Goal: Transaction & Acquisition: Purchase product/service

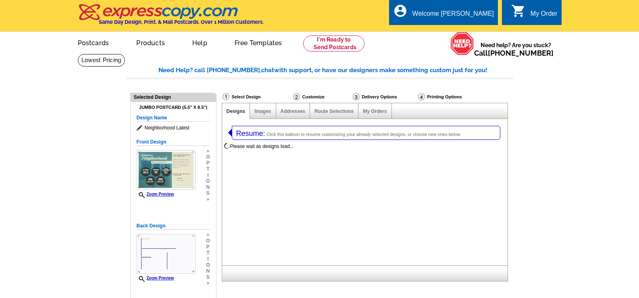
select select "1"
select select "2"
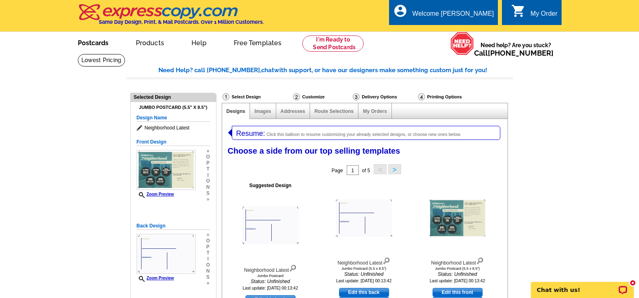
click at [91, 46] on link "Postcards" at bounding box center [93, 42] width 56 height 19
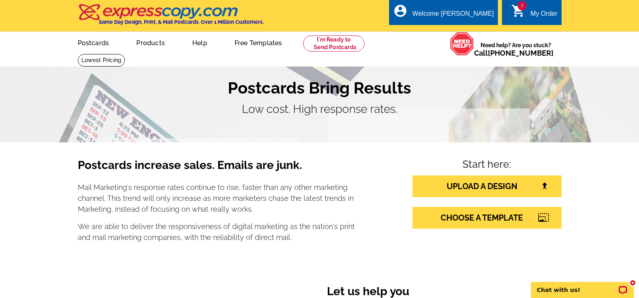
click at [513, 12] on icon "shopping_cart" at bounding box center [519, 11] width 15 height 15
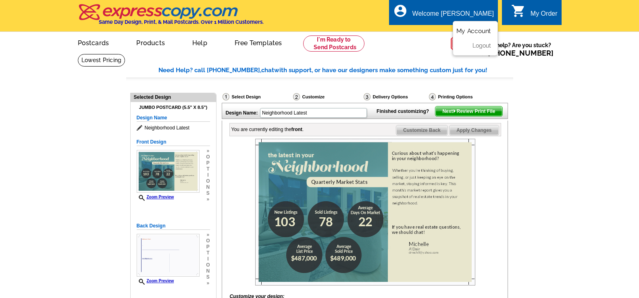
click at [478, 33] on link "My Account" at bounding box center [474, 30] width 35 height 7
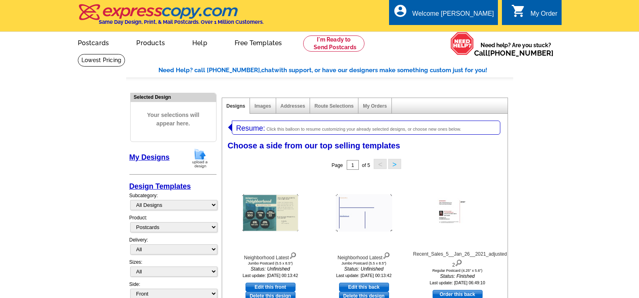
select select "1"
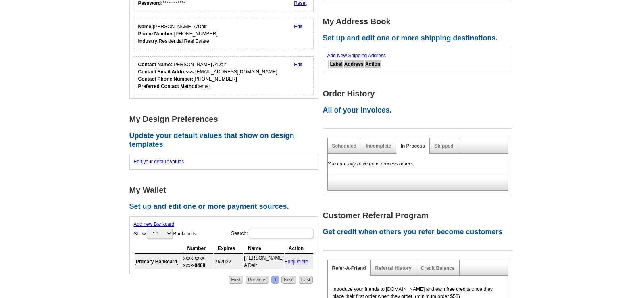
scroll to position [81, 0]
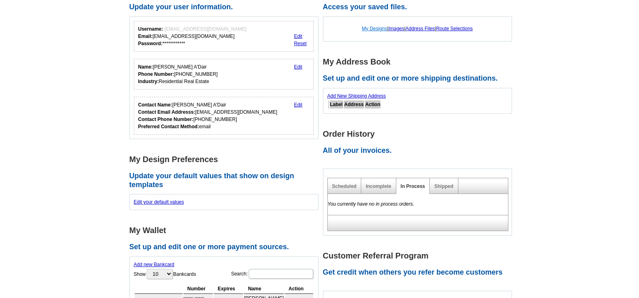
click at [368, 28] on link "My Designs" at bounding box center [374, 29] width 25 height 6
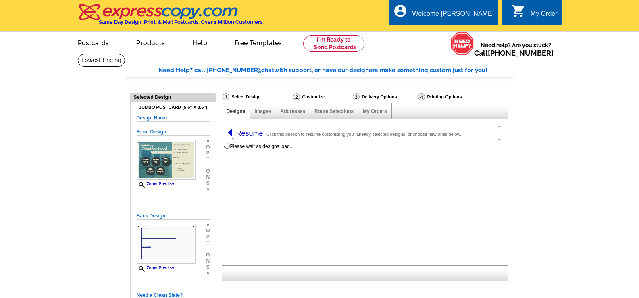
select select "1"
select select "2"
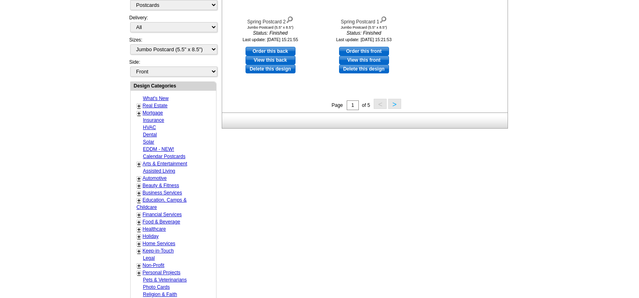
scroll to position [363, 0]
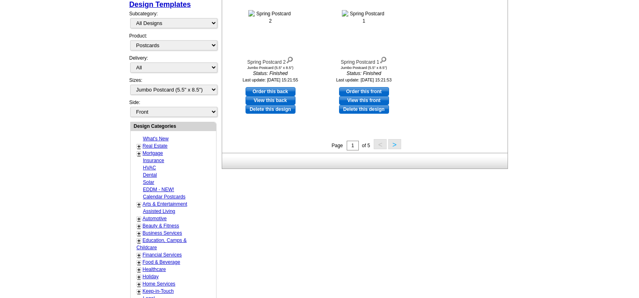
click at [161, 145] on link "Real Estate" at bounding box center [155, 146] width 25 height 6
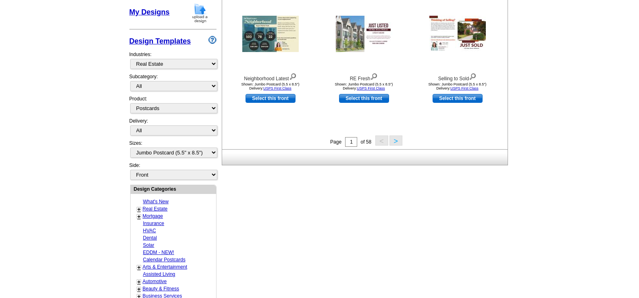
scroll to position [367, 0]
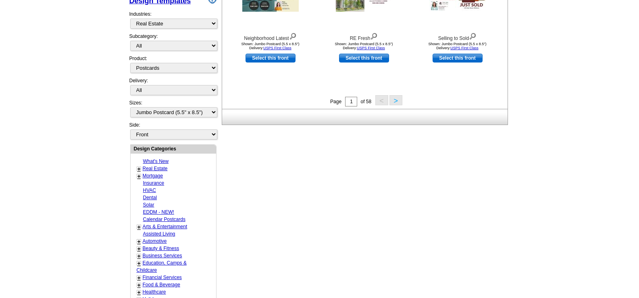
click at [438, 180] on div "Need Help? call 800-260-5887, chat with support, or have our designers make som…" at bounding box center [319, 80] width 387 height 762
click at [154, 220] on link "Calendar Postcards" at bounding box center [164, 220] width 42 height 6
select select "1249"
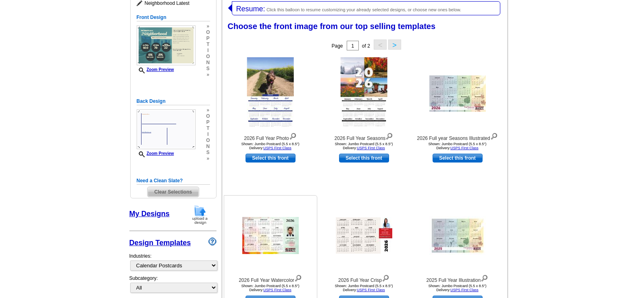
scroll to position [84, 0]
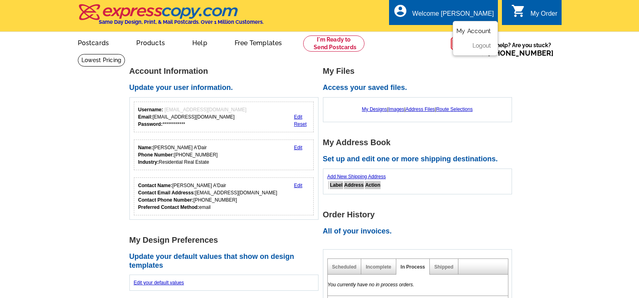
click at [472, 30] on link "My Account" at bounding box center [474, 30] width 35 height 7
click at [375, 111] on link "My Designs" at bounding box center [374, 110] width 25 height 6
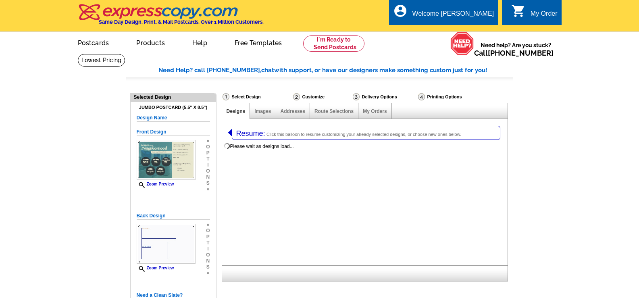
select select "1"
select select "2"
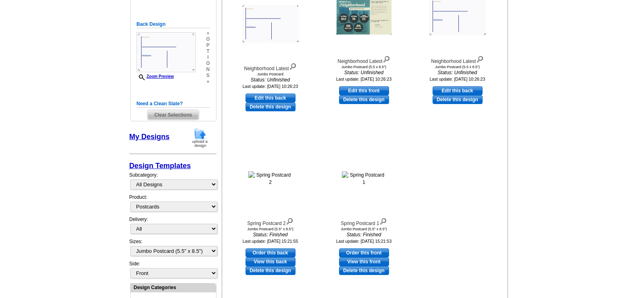
scroll to position [242, 0]
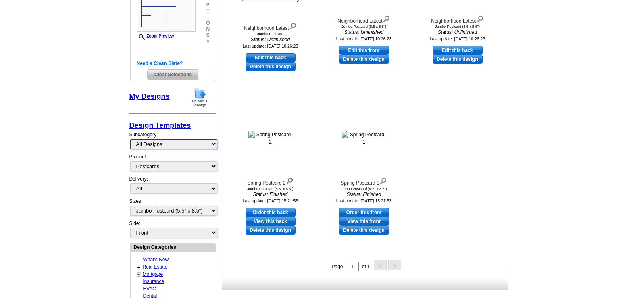
click at [214, 144] on select "All Designs Finished Designs Unfinished Designs" at bounding box center [173, 144] width 87 height 10
click at [85, 165] on main "Need Help? call 800-260-5887, chat with support, or have our designers make som…" at bounding box center [319, 189] width 639 height 755
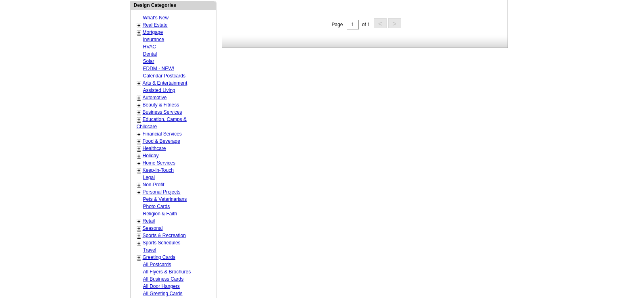
scroll to position [524, 0]
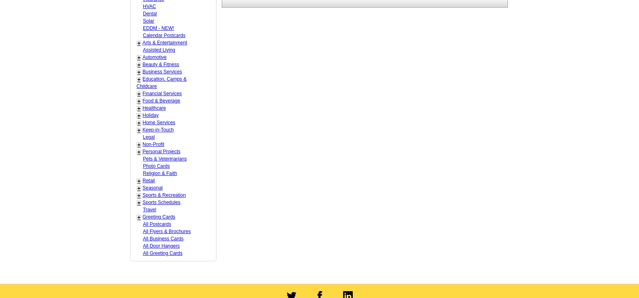
click at [163, 222] on link "All Postcards" at bounding box center [157, 224] width 28 height 6
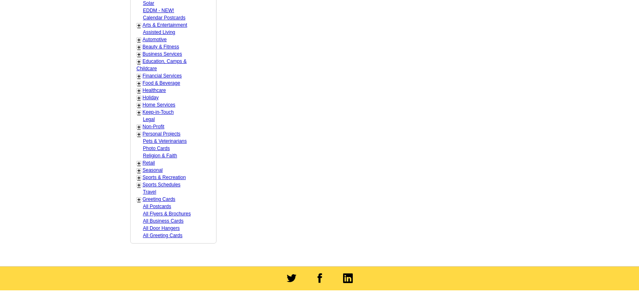
scroll to position [649, 0]
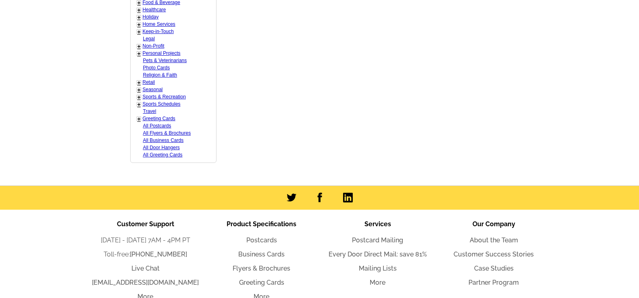
click at [157, 127] on link "All Postcards" at bounding box center [157, 126] width 28 height 6
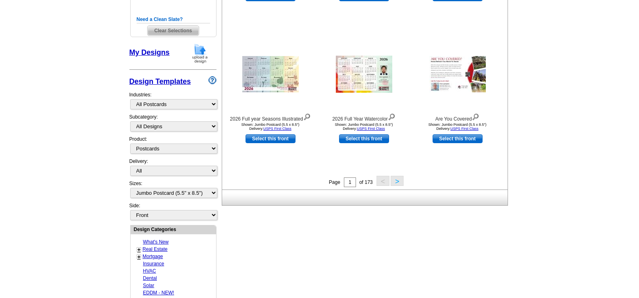
scroll to position [326, 0]
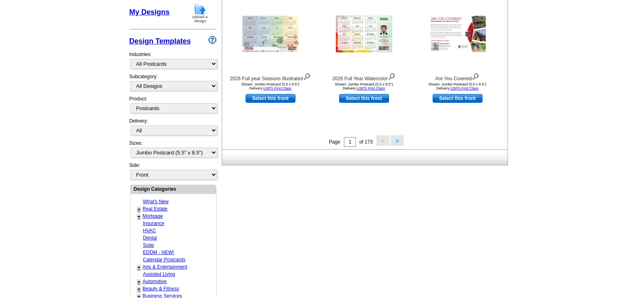
click at [158, 209] on link "Real Estate" at bounding box center [155, 209] width 25 height 6
select select "785"
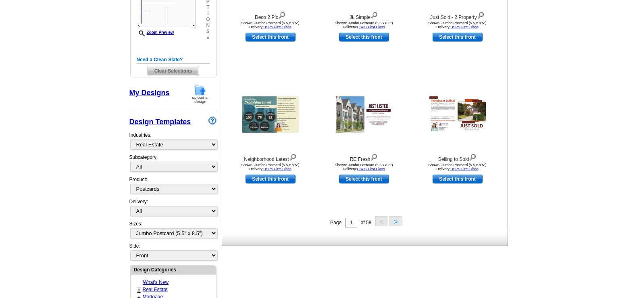
scroll to position [367, 0]
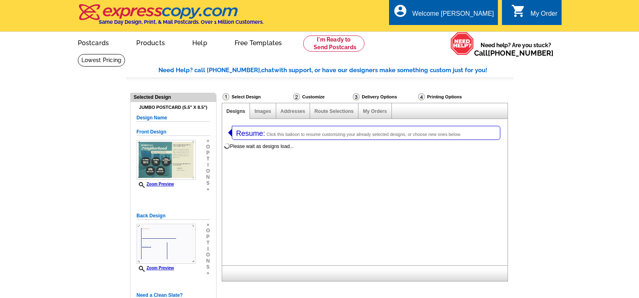
select select "1"
select select "2"
select select "785"
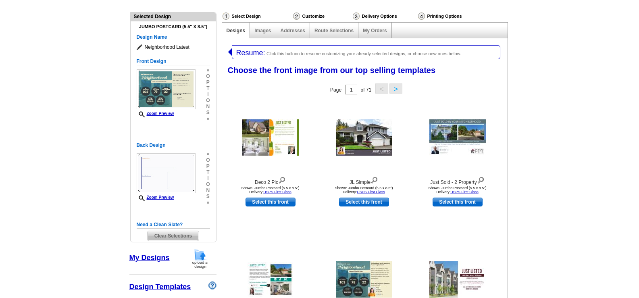
scroll to position [161, 0]
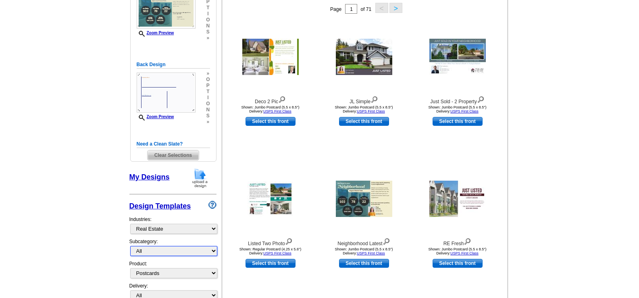
click at [213, 250] on select "All RE/MAX® Referrals [PERSON_NAME]® Berkshire Hathaway Home Services Century 2…" at bounding box center [173, 251] width 87 height 10
select select "791"
click at [130, 247] on select "All RE/MAX® Referrals Keller Williams® Berkshire Hathaway Home Services Century…" at bounding box center [173, 251] width 87 height 10
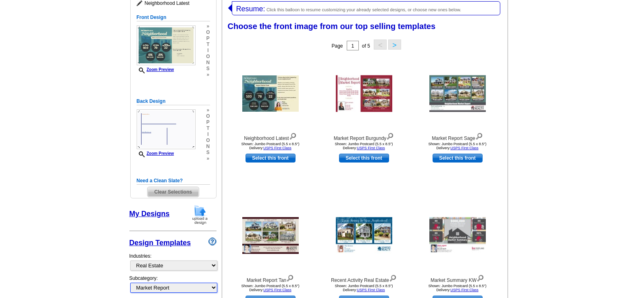
scroll to position [205, 0]
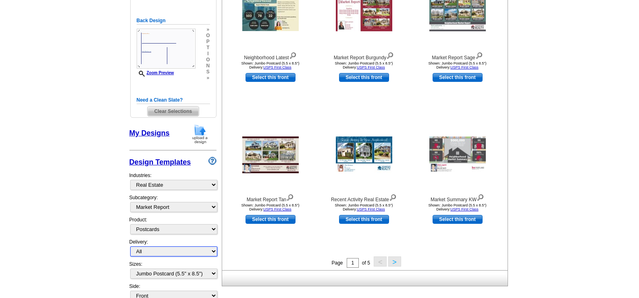
click at [216, 251] on select "All First Class Mail Shipped to Me EDDM Save 66% on Postage" at bounding box center [173, 252] width 87 height 10
select select "3"
click at [130, 247] on select "All First Class Mail Shipped to Me EDDM Save 66% on Postage" at bounding box center [173, 252] width 87 height 10
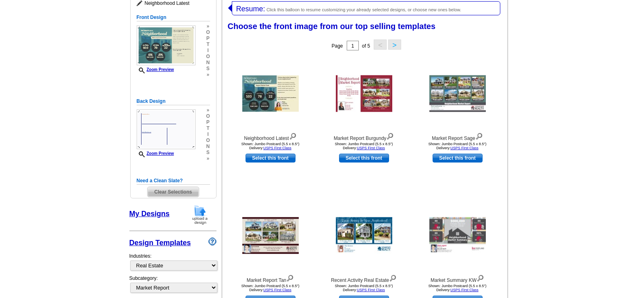
scroll to position [286, 0]
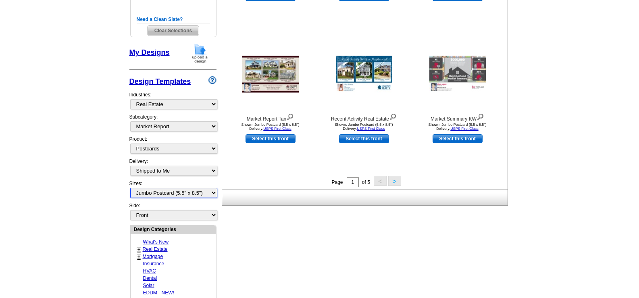
click at [215, 193] on select "All Jumbo Postcard (5.5" x 8.5") Regular Postcard (4.25" x 5.6") Panoramic Post…" at bounding box center [173, 193] width 87 height 10
click at [130, 188] on select "All Jumbo Postcard (5.5" x 8.5") Regular Postcard (4.25" x 5.6") Panoramic Post…" at bounding box center [173, 193] width 87 height 10
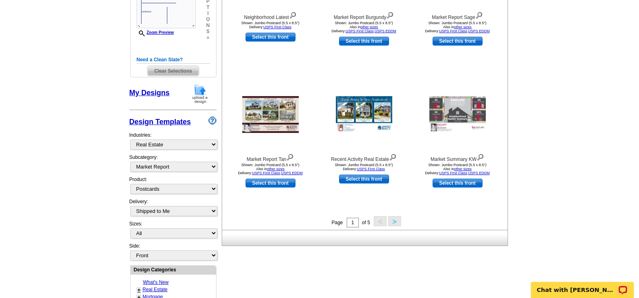
scroll to position [326, 0]
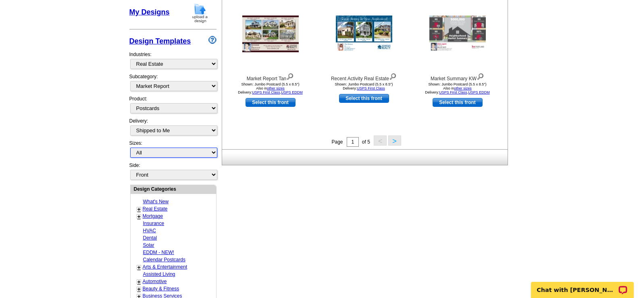
click at [214, 153] on select "All Jumbo Postcard (5.5" x 8.5") Regular Postcard (4.25" x 5.6") Panoramic Post…" at bounding box center [173, 153] width 87 height 10
click at [130, 148] on select "All Jumbo Postcard (5.5" x 8.5") Regular Postcard (4.25" x 5.6") Panoramic Post…" at bounding box center [173, 153] width 87 height 10
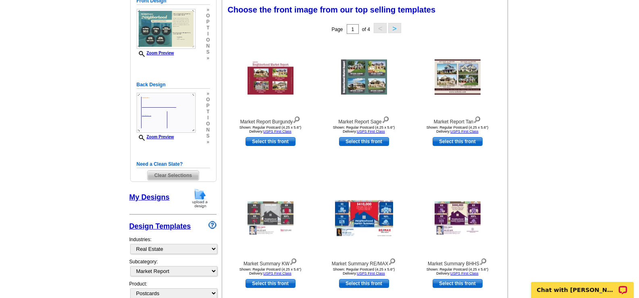
scroll to position [262, 0]
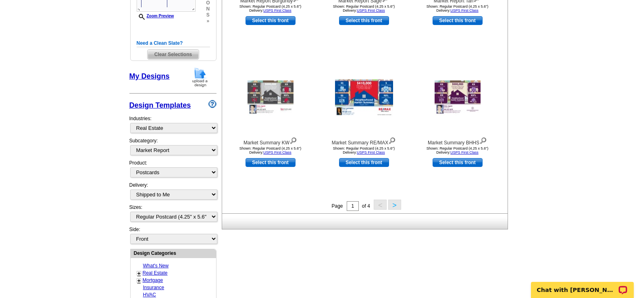
click at [395, 205] on button ">" at bounding box center [395, 205] width 13 height 10
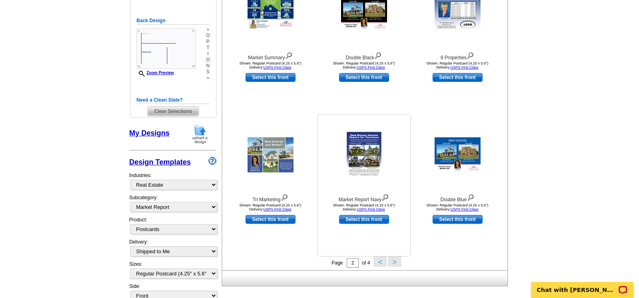
scroll to position [125, 0]
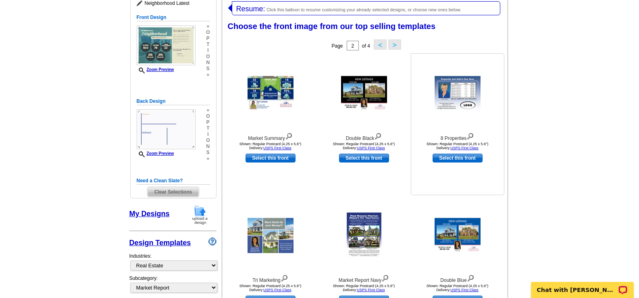
click at [464, 96] on img at bounding box center [458, 93] width 46 height 35
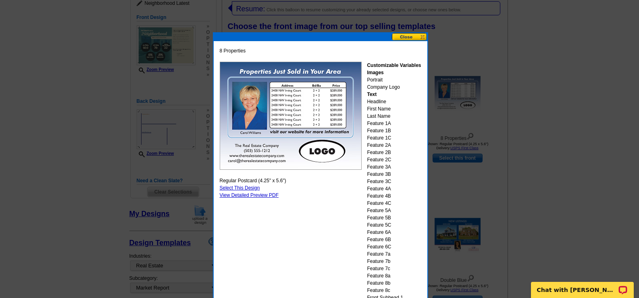
click at [404, 38] on button at bounding box center [410, 37] width 36 height 8
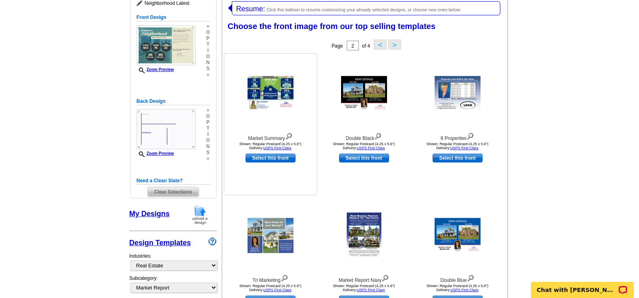
click at [271, 98] on img at bounding box center [271, 93] width 46 height 35
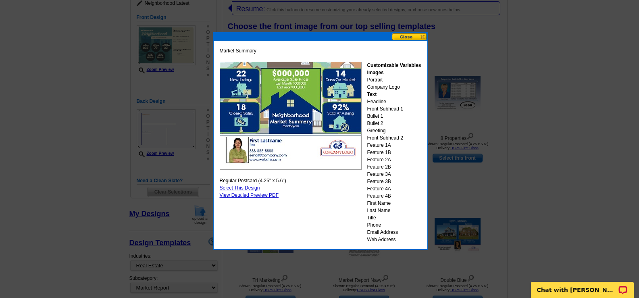
click at [405, 36] on button at bounding box center [410, 37] width 36 height 8
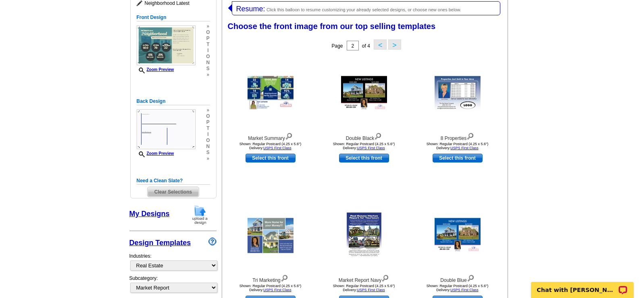
scroll to position [205, 0]
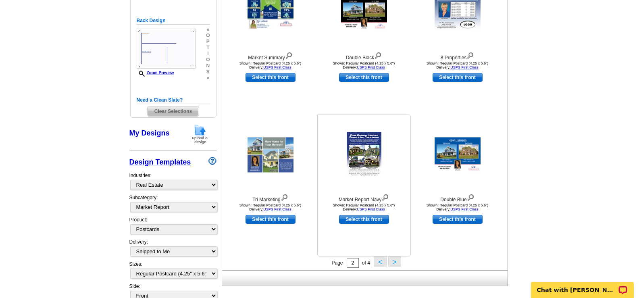
click at [361, 151] on img at bounding box center [364, 155] width 35 height 46
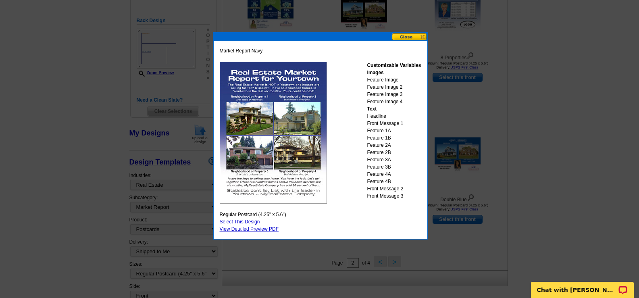
click at [405, 39] on button at bounding box center [410, 37] width 36 height 8
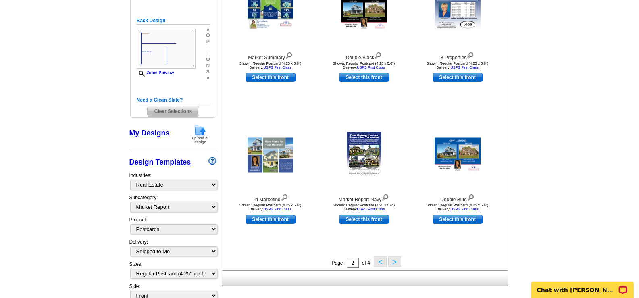
click at [379, 263] on button "<" at bounding box center [380, 262] width 13 height 10
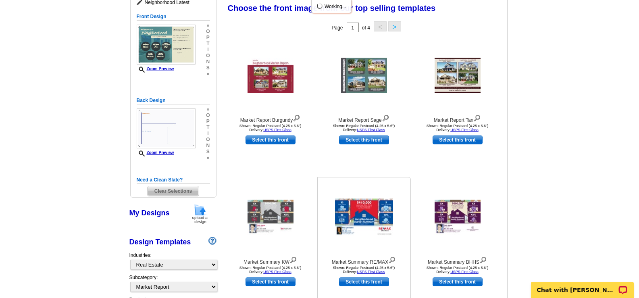
scroll to position [125, 0]
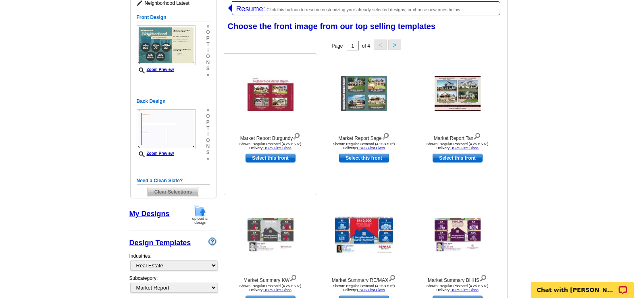
click at [278, 101] on img at bounding box center [271, 93] width 46 height 35
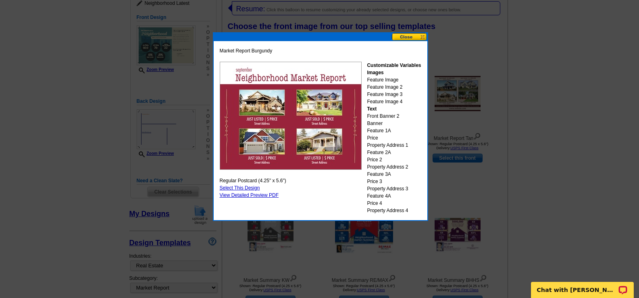
click at [411, 36] on button at bounding box center [410, 37] width 36 height 8
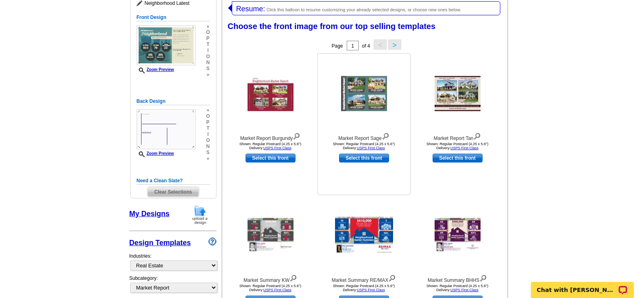
click at [369, 98] on img at bounding box center [364, 93] width 46 height 35
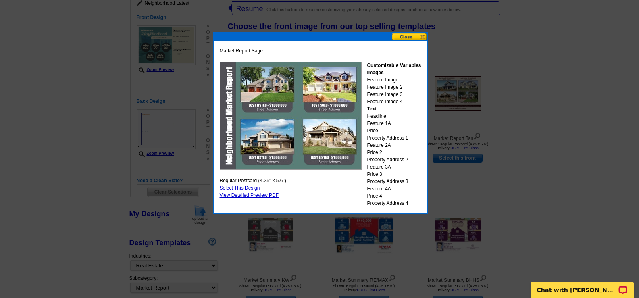
click at [412, 38] on button at bounding box center [410, 37] width 36 height 8
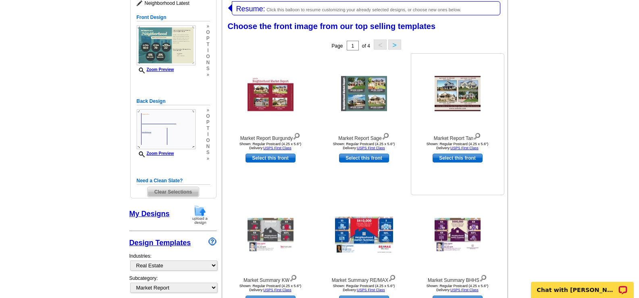
click at [455, 95] on img at bounding box center [458, 93] width 46 height 35
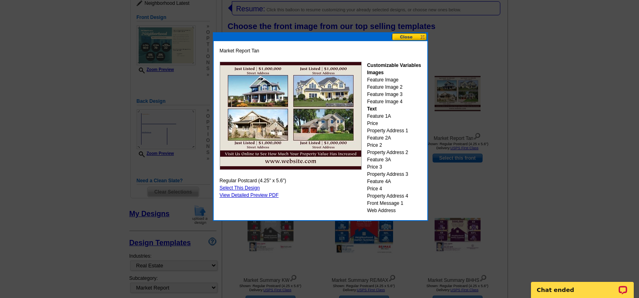
click at [405, 36] on button at bounding box center [410, 37] width 36 height 8
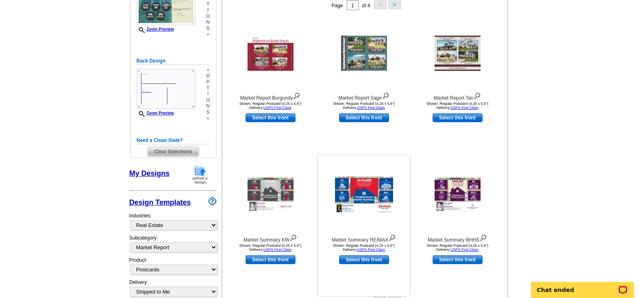
scroll to position [205, 0]
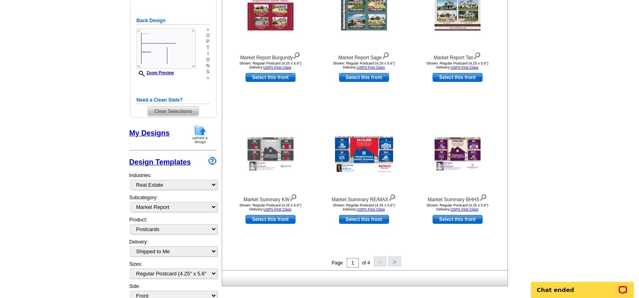
click at [393, 263] on button ">" at bounding box center [395, 262] width 13 height 10
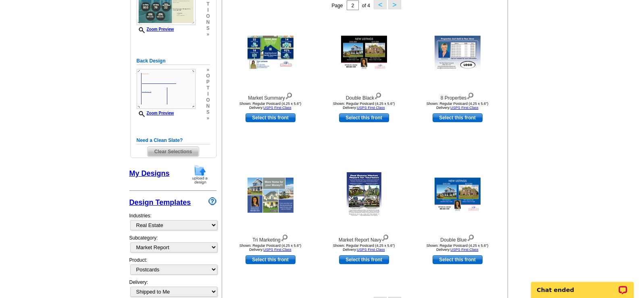
scroll to position [246, 0]
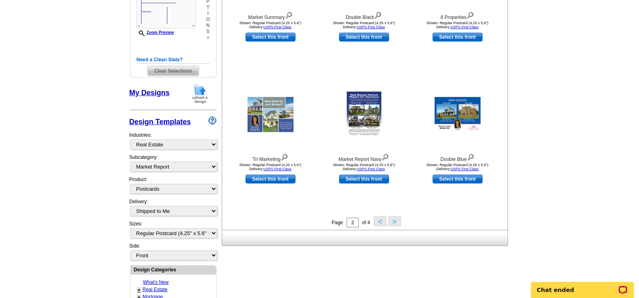
click at [395, 221] on button ">" at bounding box center [395, 221] width 13 height 10
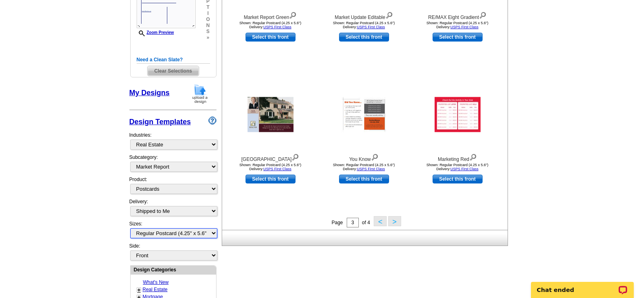
click at [215, 234] on select "All Jumbo Postcard (5.5" x 8.5") Regular Postcard (4.25" x 5.6") Panoramic Post…" at bounding box center [173, 233] width 87 height 10
select select "2"
click at [130, 229] on select "All Jumbo Postcard (5.5" x 8.5") Regular Postcard (4.25" x 5.6") Panoramic Post…" at bounding box center [173, 233] width 87 height 10
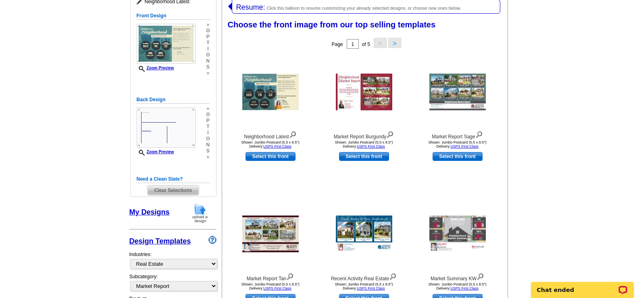
scroll to position [125, 0]
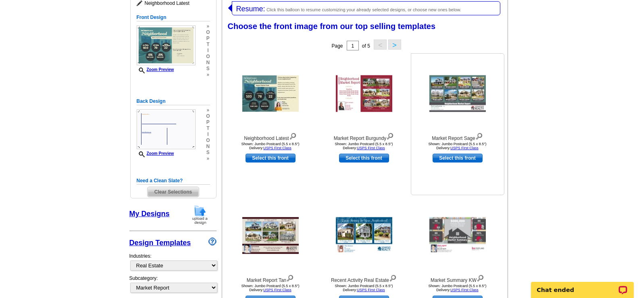
click at [461, 92] on img at bounding box center [458, 93] width 56 height 37
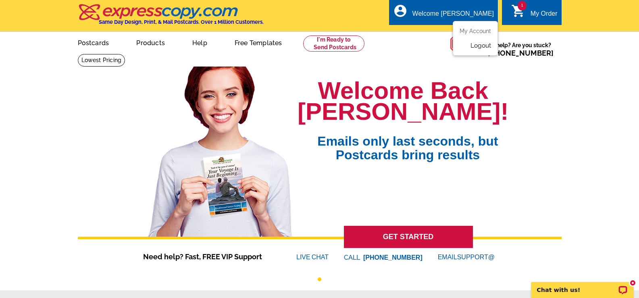
click at [480, 44] on link "Logout" at bounding box center [481, 45] width 21 height 7
